Goal: Information Seeking & Learning: Learn about a topic

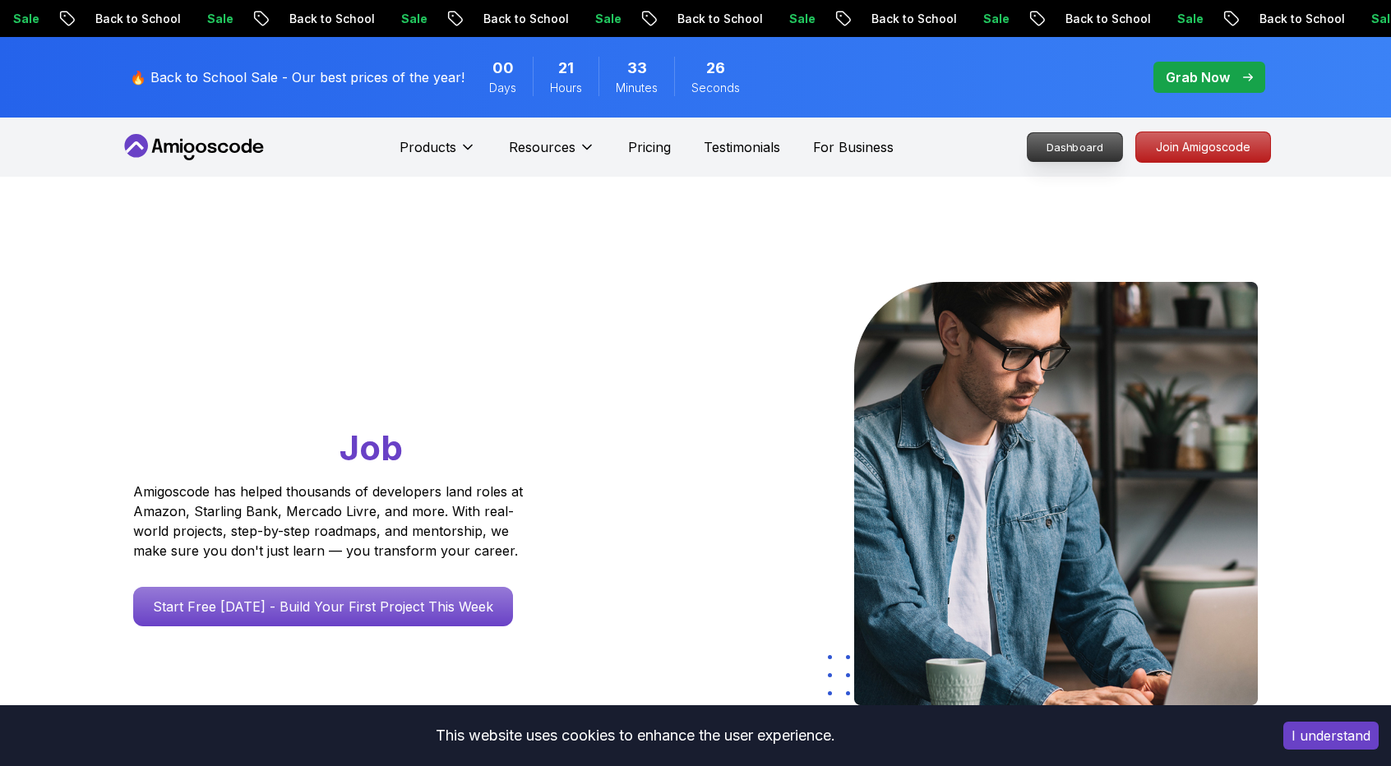
click at [1040, 144] on nav "Products Resources Pricing Testimonials For Business Dashboard Join Amigoscode" at bounding box center [695, 147] width 1151 height 59
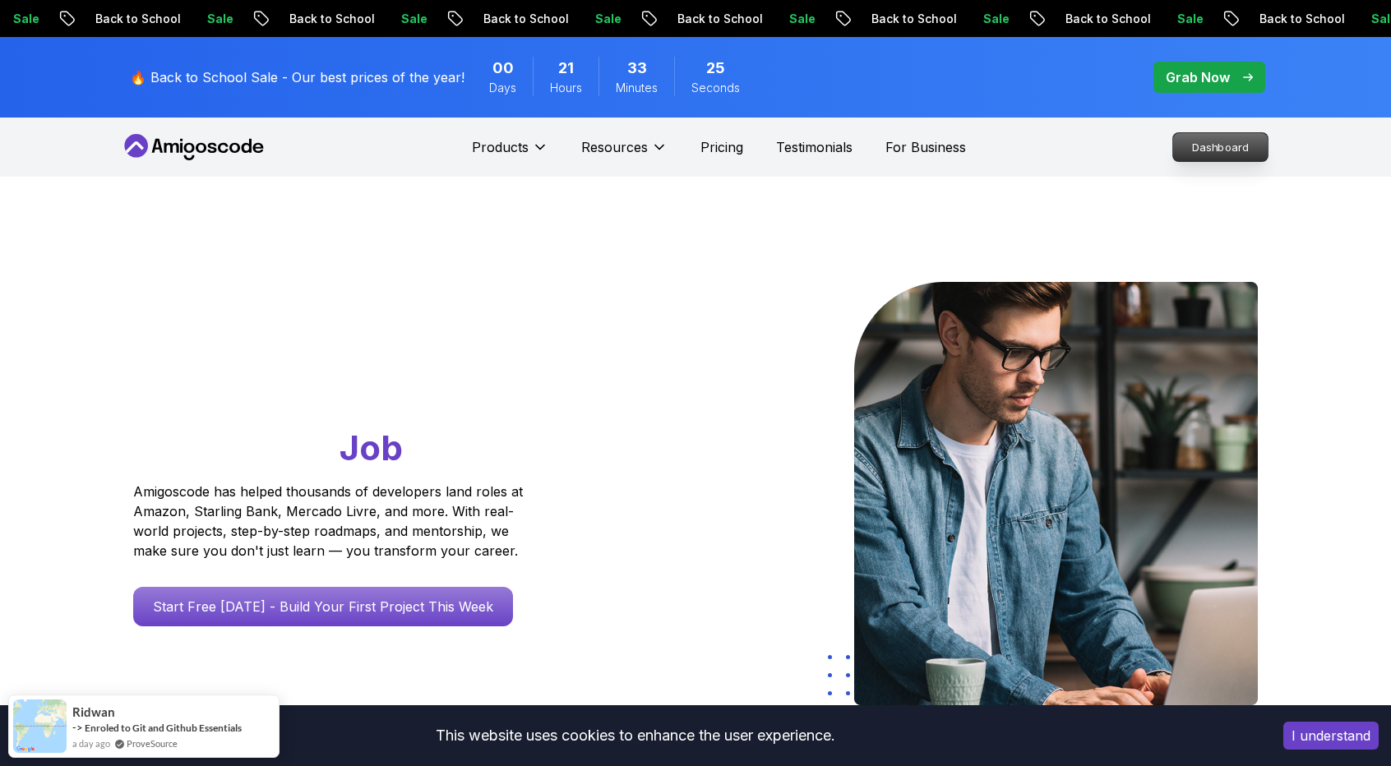
click at [1188, 149] on p "Dashboard" at bounding box center [1220, 147] width 95 height 28
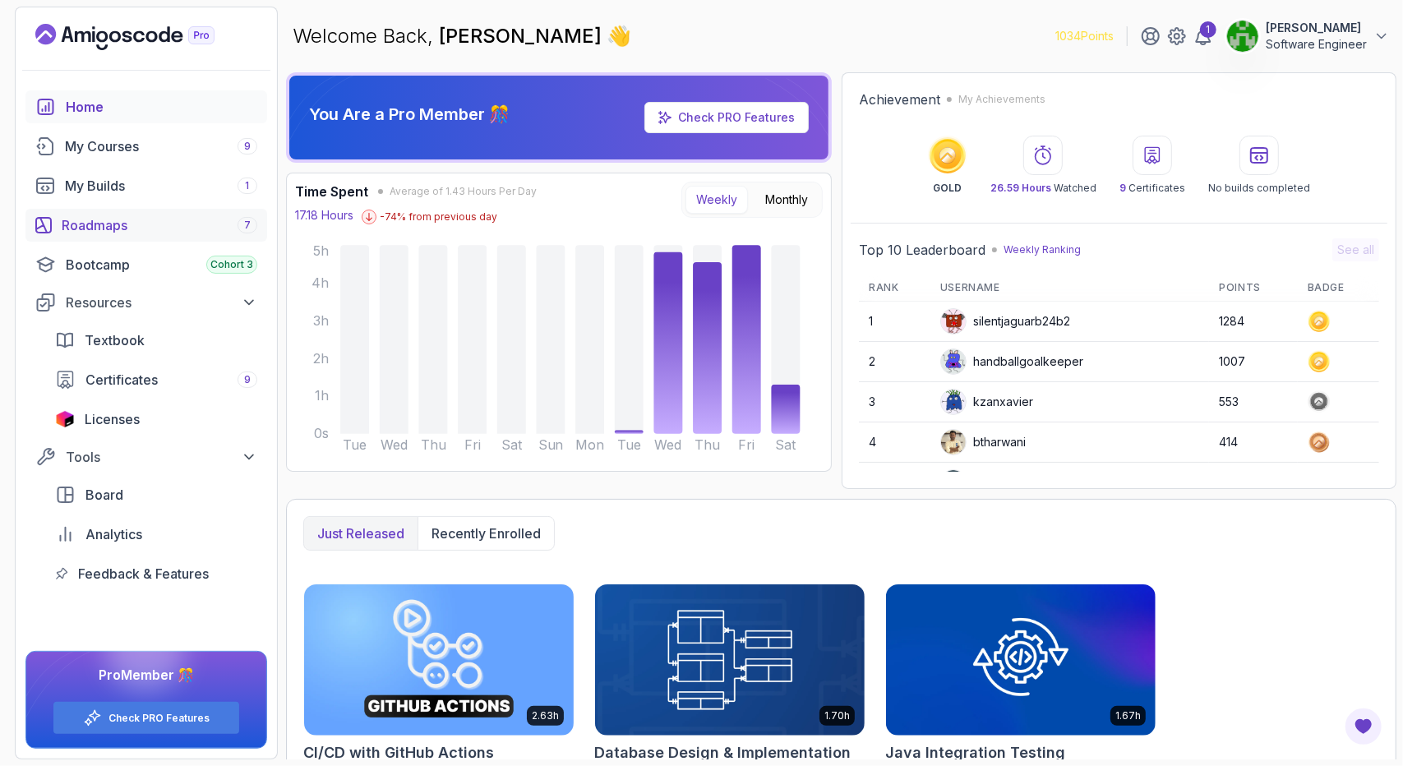
click at [108, 218] on div "Roadmaps 7" at bounding box center [160, 225] width 196 height 20
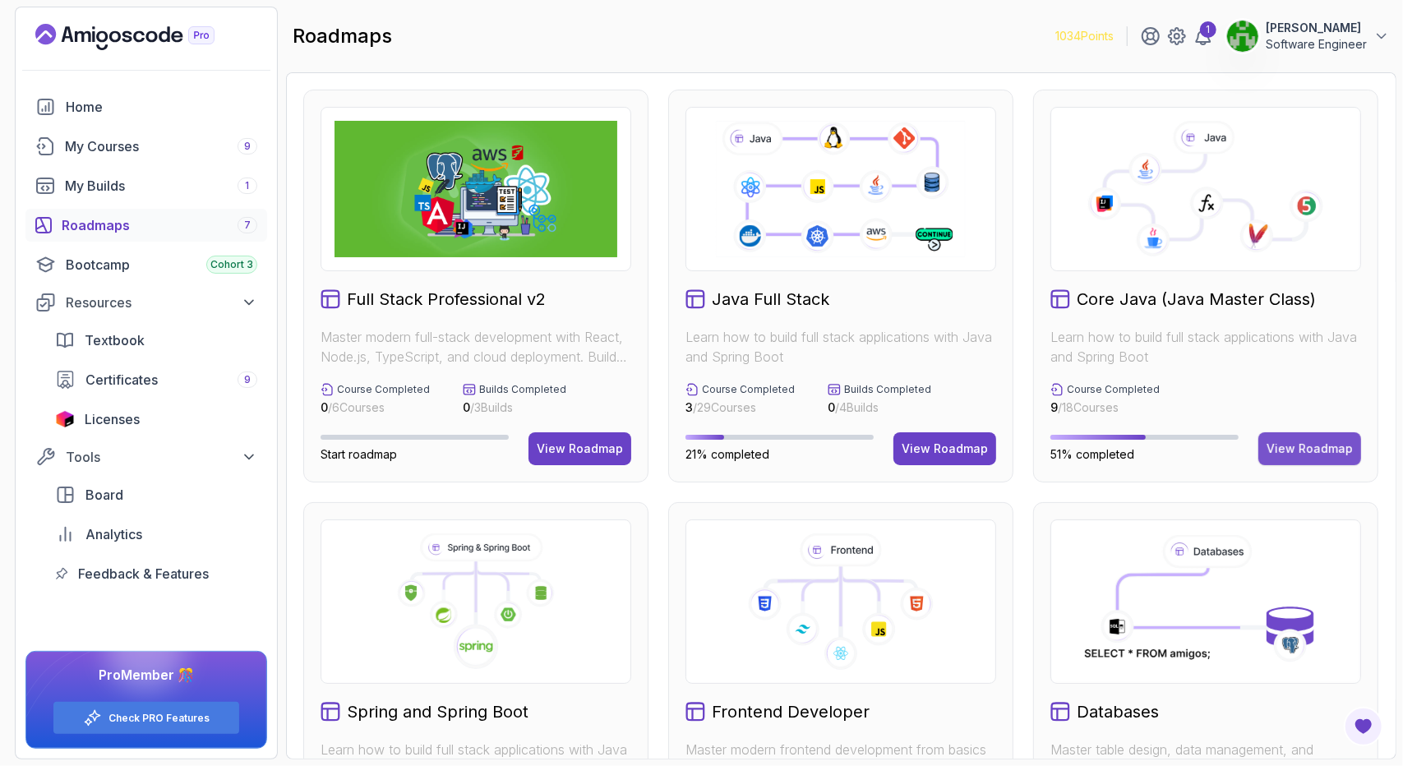
click at [1333, 453] on div "View Roadmap" at bounding box center [1310, 449] width 86 height 16
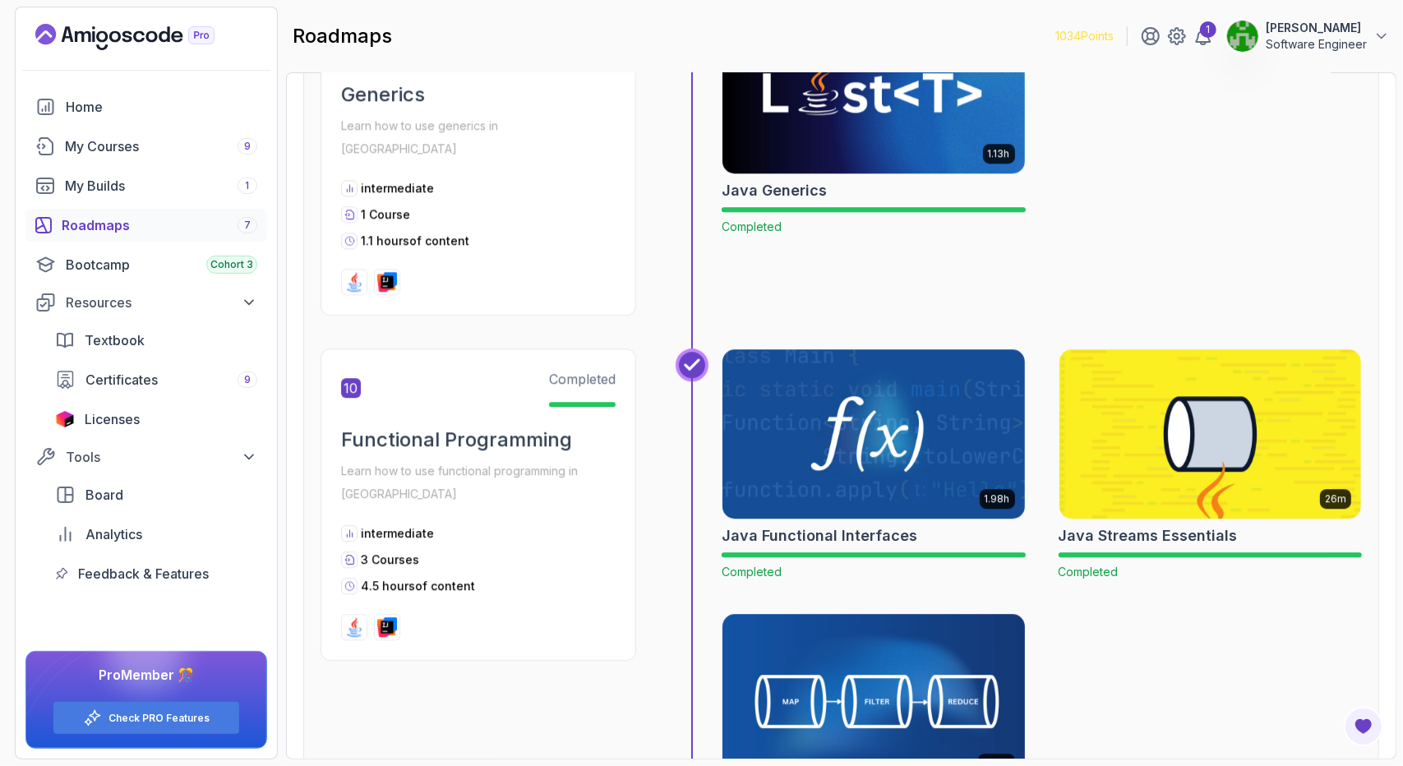
scroll to position [3288, 0]
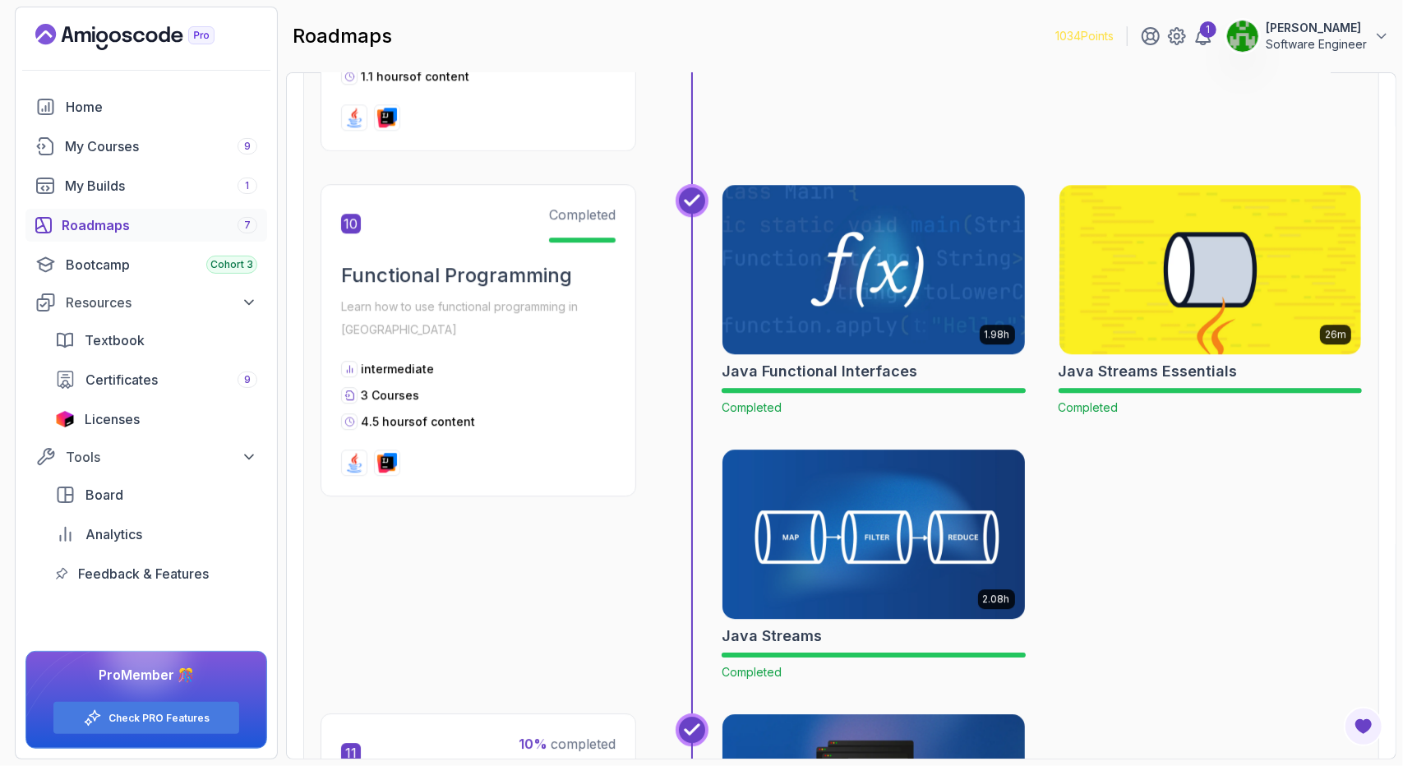
click at [904, 529] on img at bounding box center [873, 535] width 317 height 178
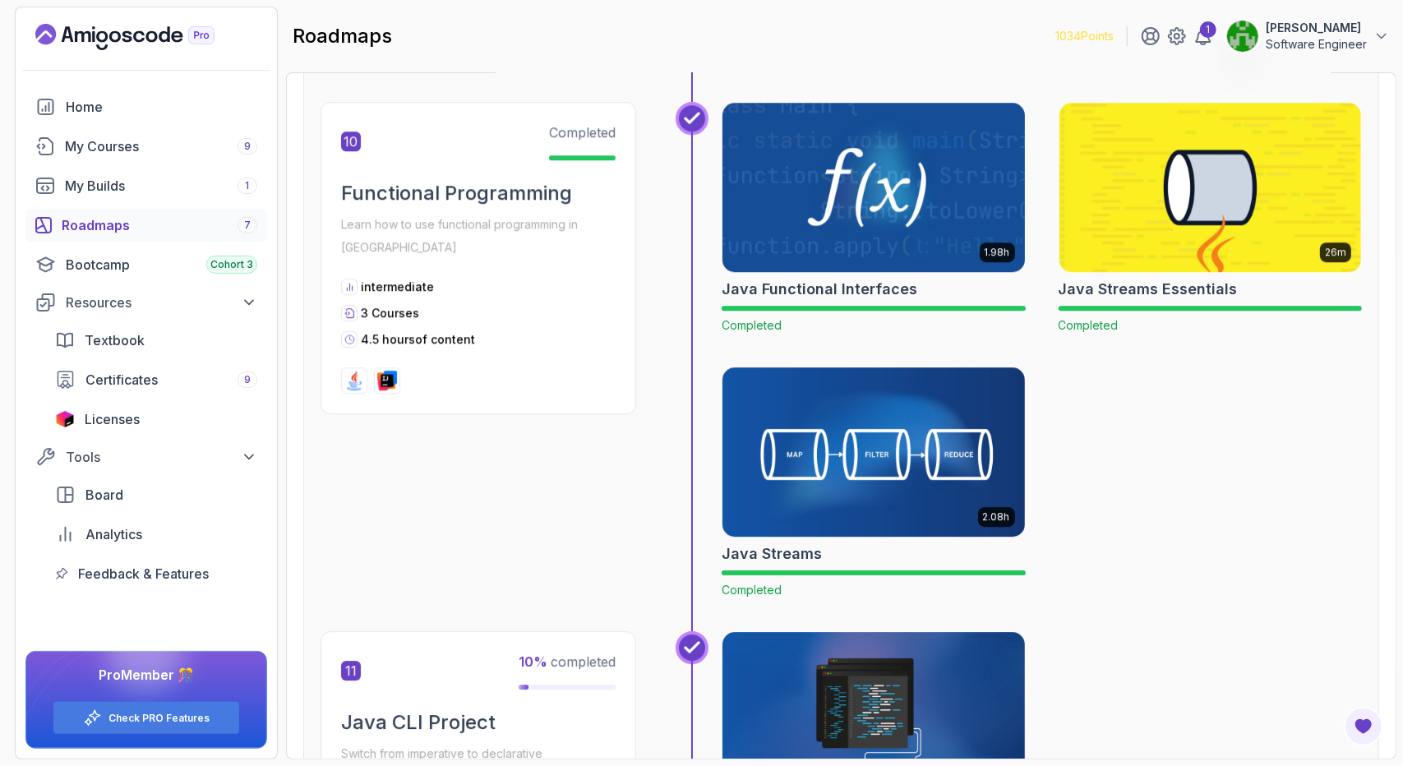
scroll to position [3288, 0]
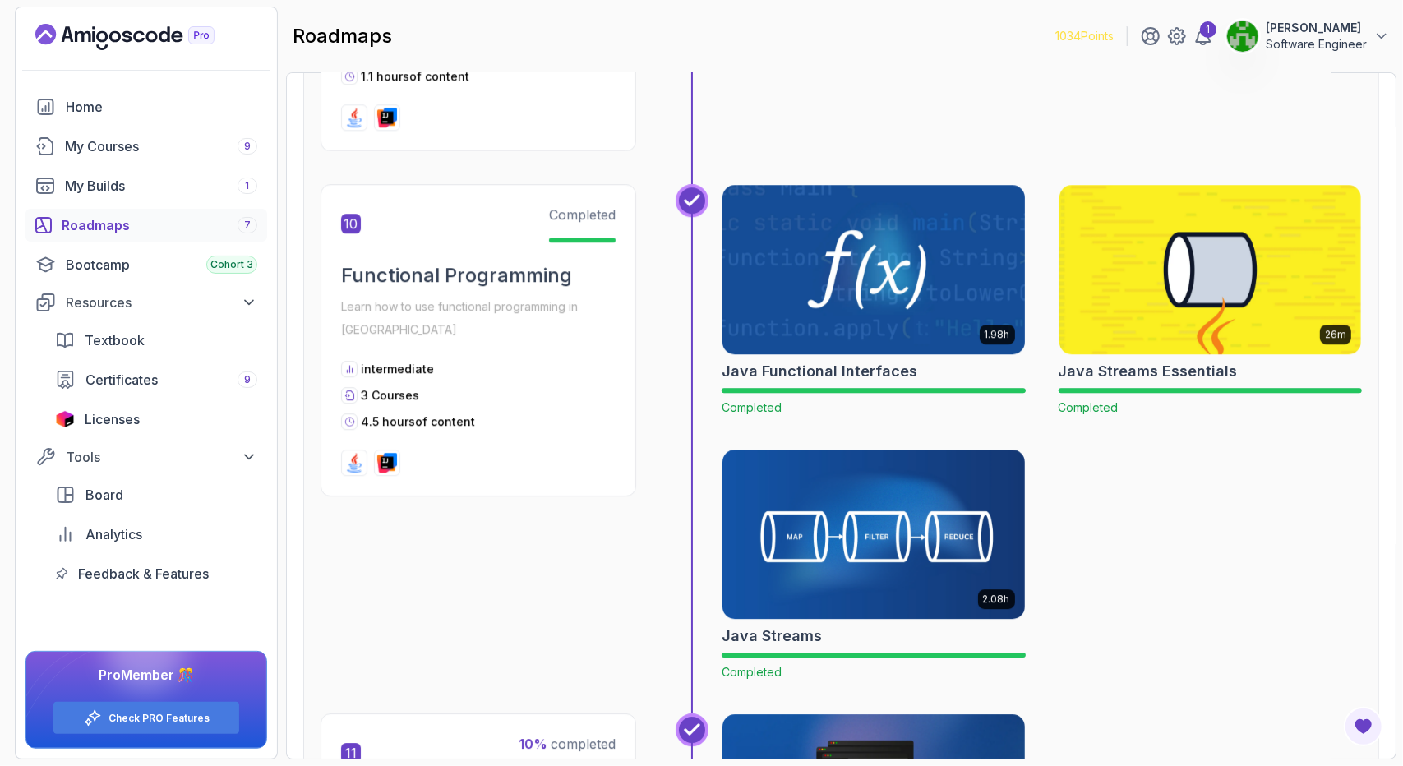
click at [846, 249] on img at bounding box center [873, 270] width 317 height 178
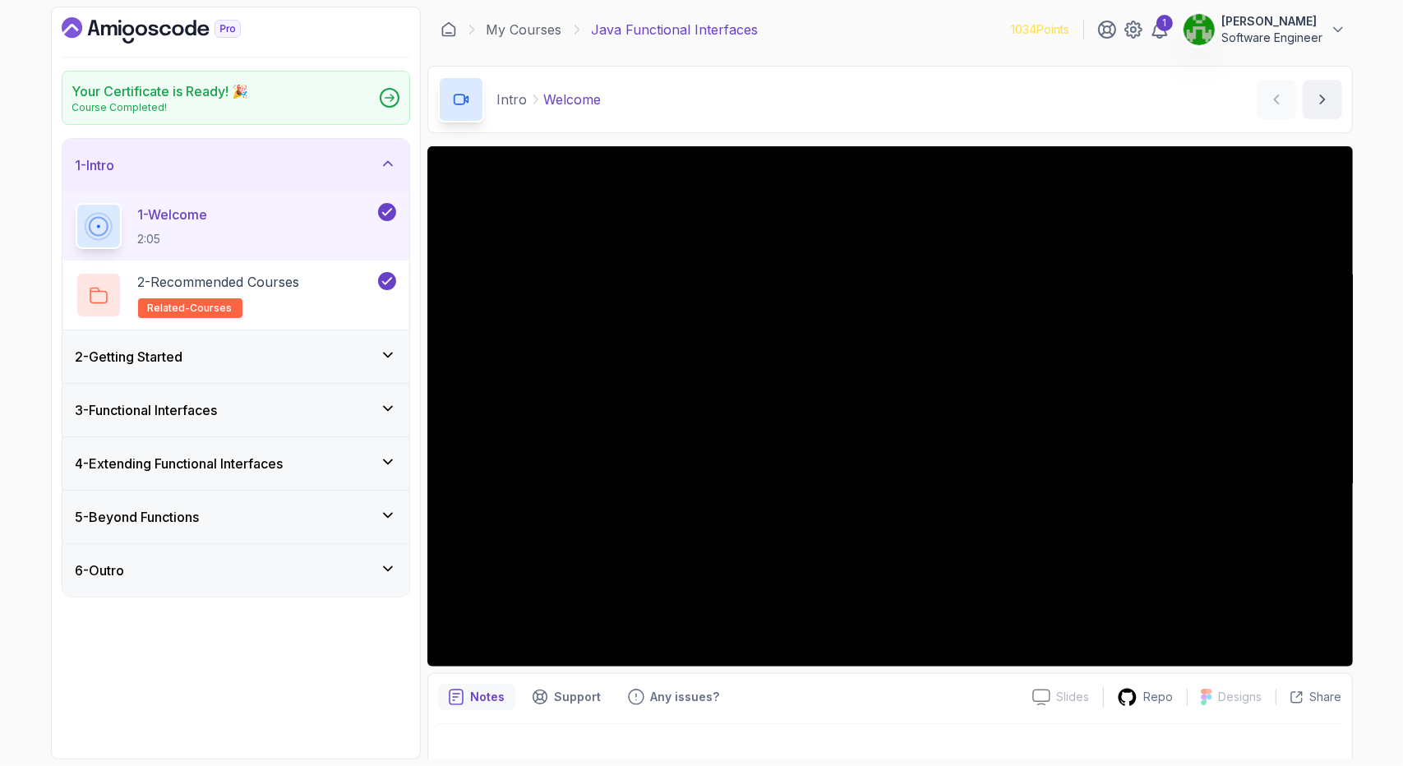
click at [264, 460] on h3 "4 - Extending Functional Interfaces" at bounding box center [180, 464] width 208 height 20
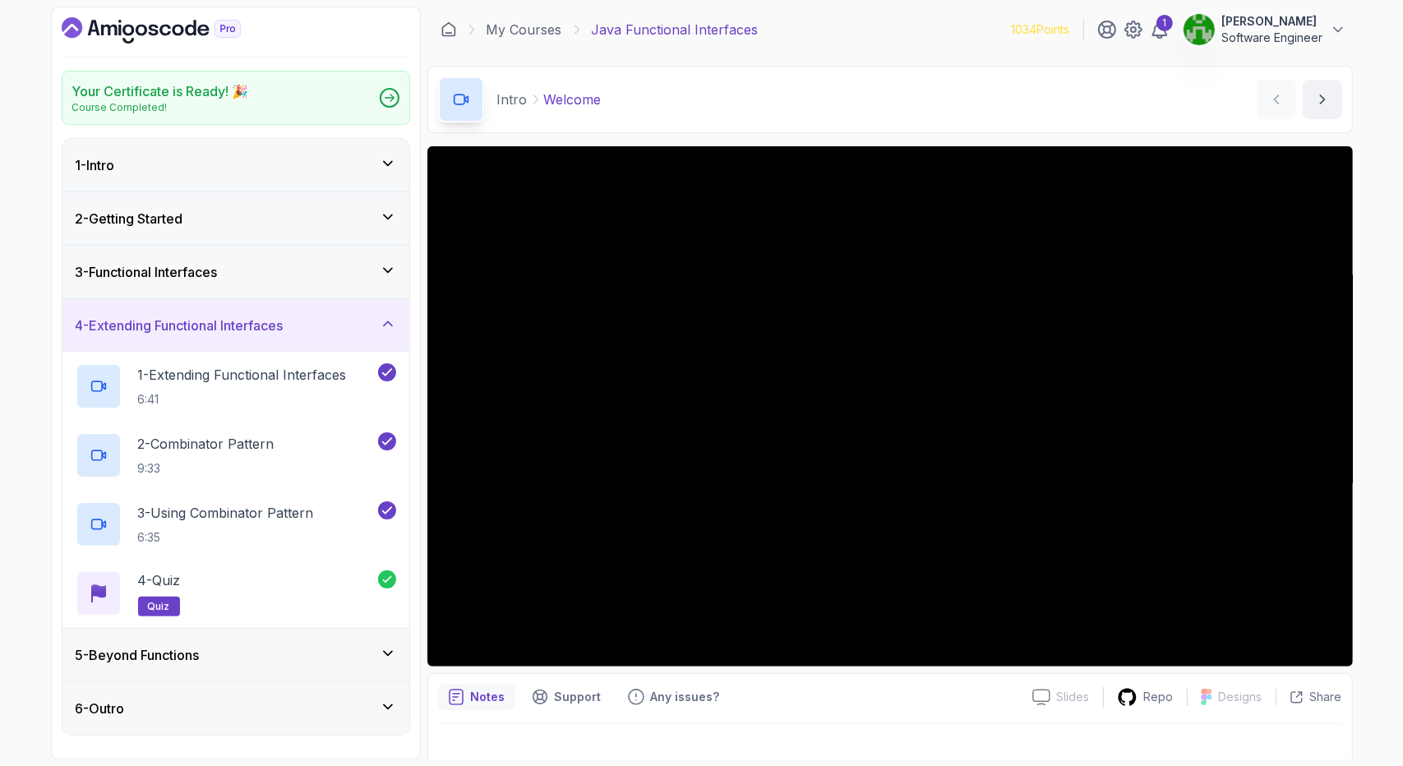
click at [316, 269] on div "3 - Functional Interfaces" at bounding box center [236, 272] width 321 height 20
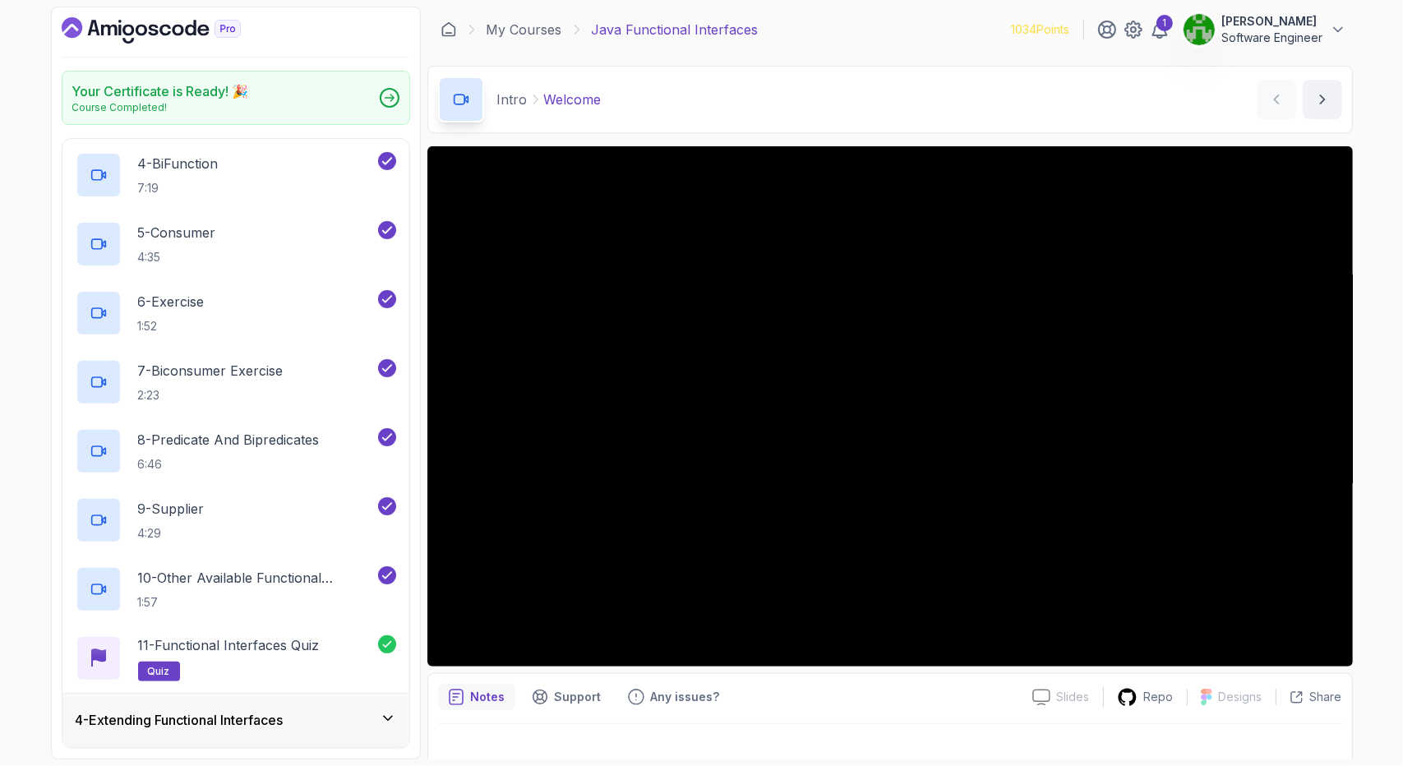
scroll to position [467, 0]
